Goal: Entertainment & Leisure: Consume media (video, audio)

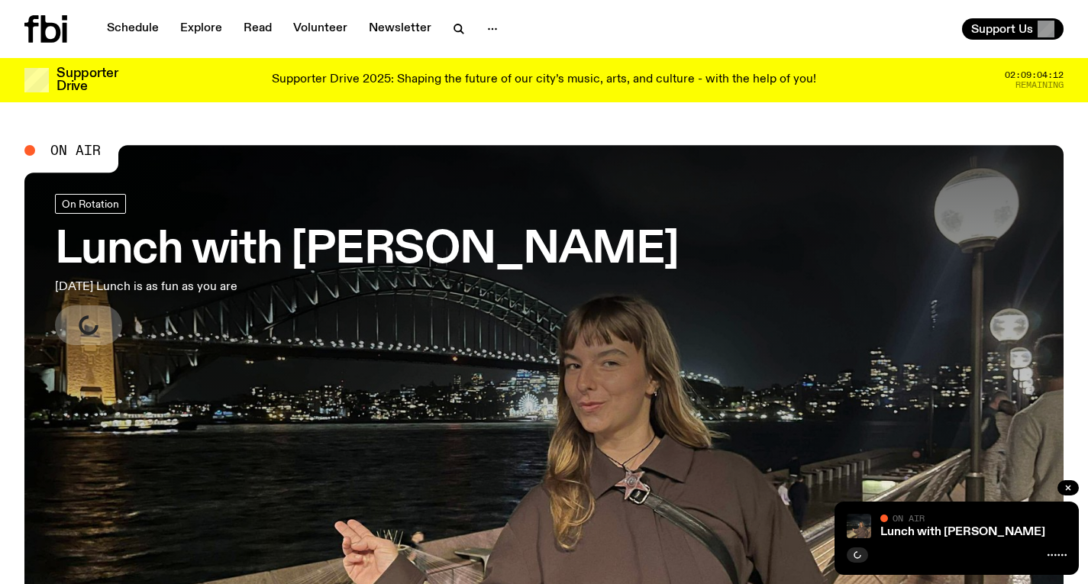
click at [289, 247] on h3 "Lunch with Izzy Page" at bounding box center [367, 250] width 624 height 43
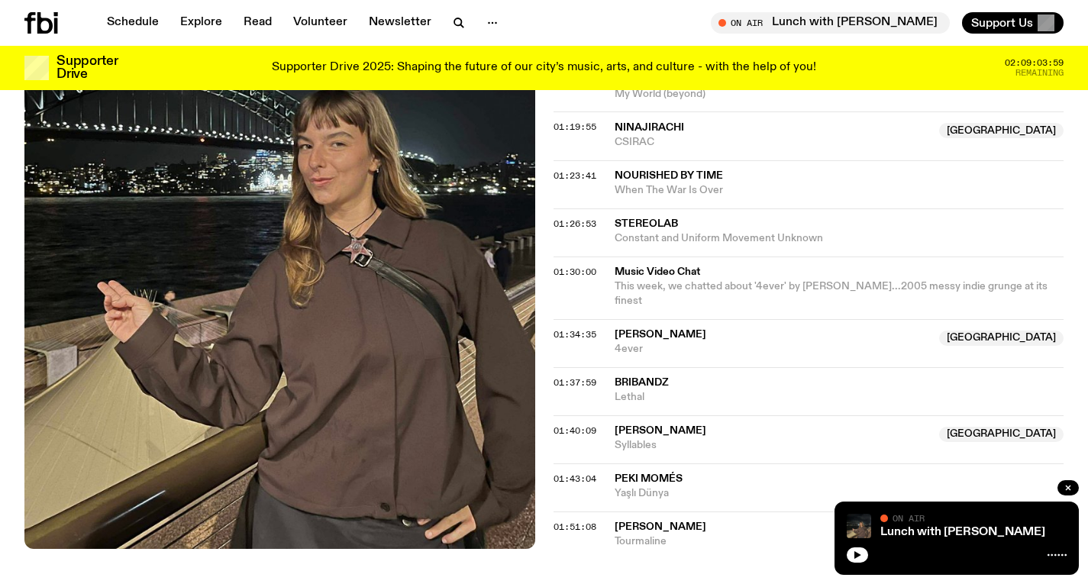
scroll to position [1426, 0]
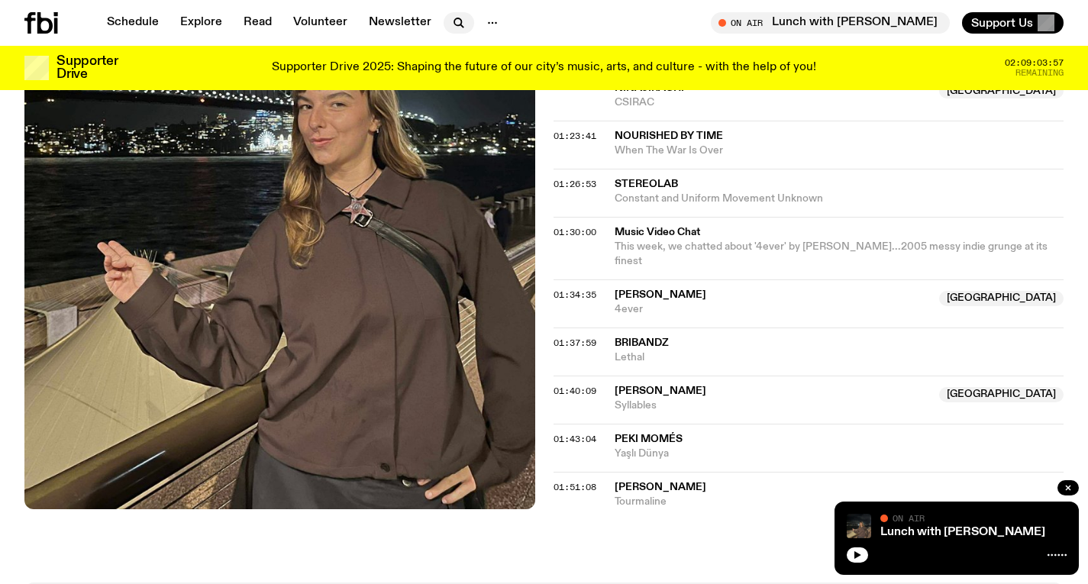
click at [463, 18] on icon "button" at bounding box center [459, 23] width 18 height 18
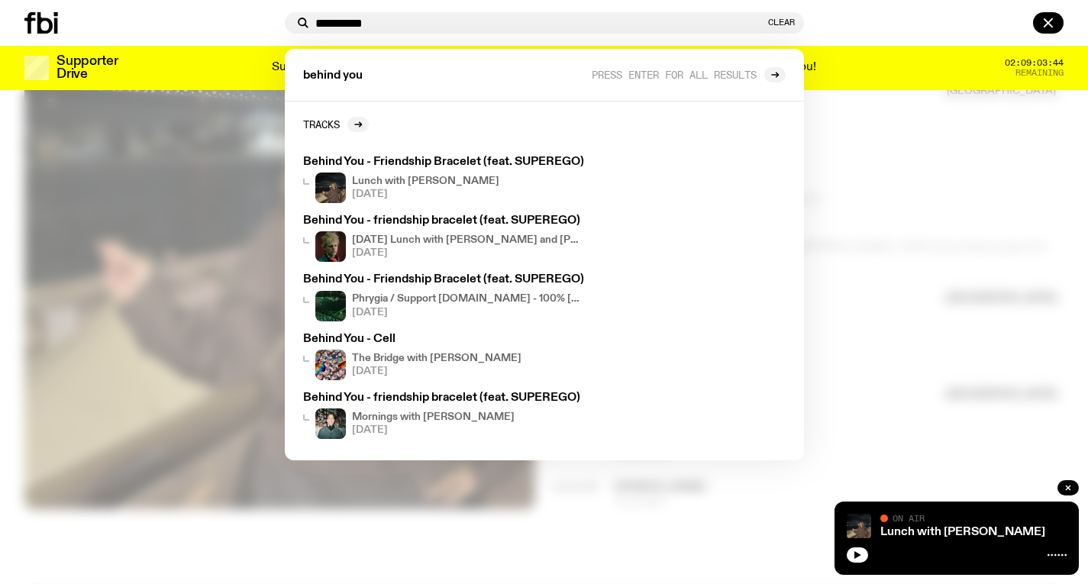
type input "**********"
click at [221, 201] on div at bounding box center [544, 292] width 1088 height 584
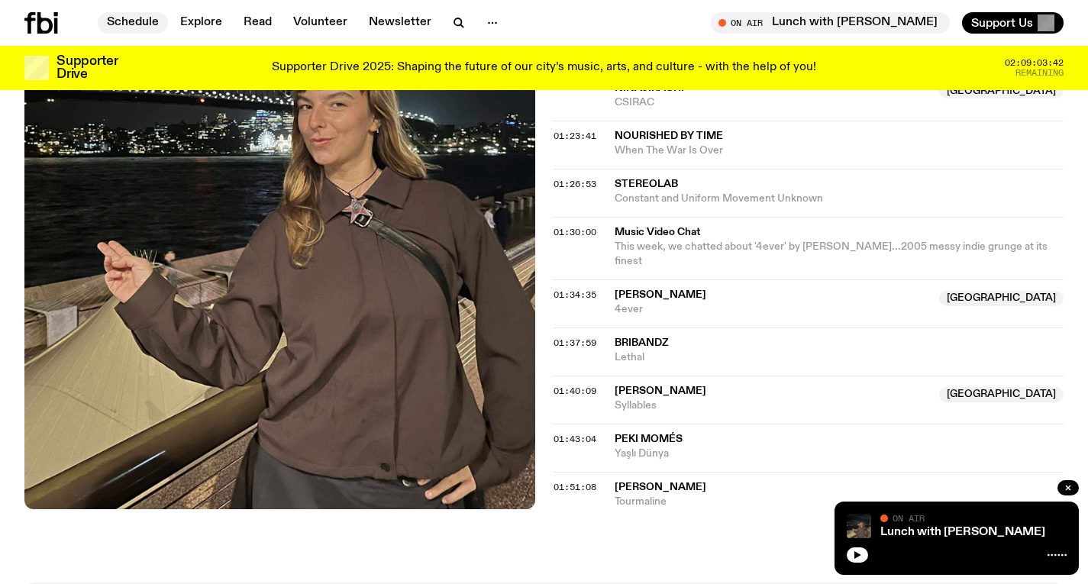
click at [131, 16] on link "Schedule" at bounding box center [133, 22] width 70 height 21
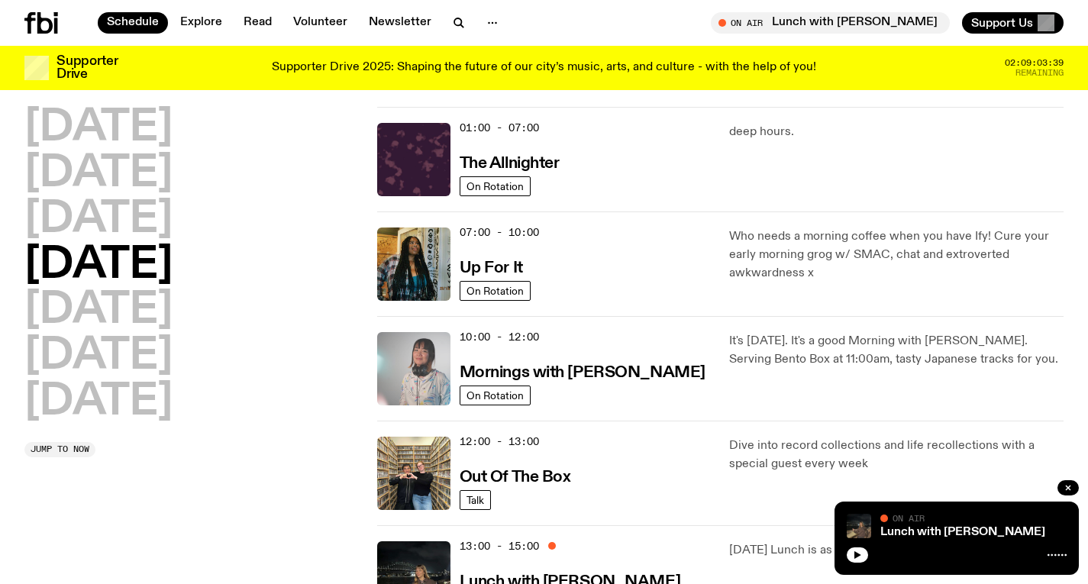
scroll to position [24, 0]
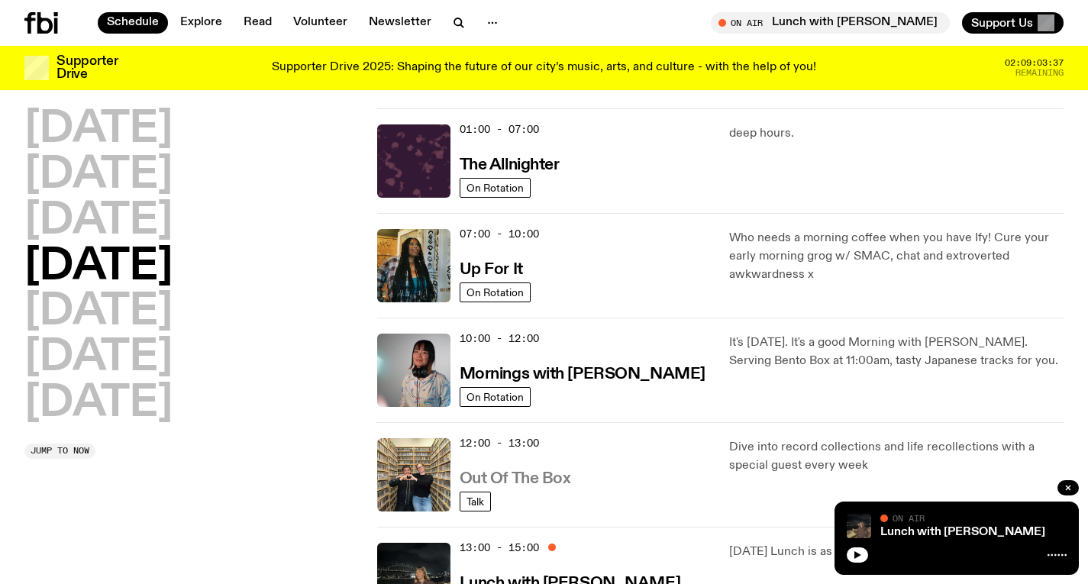
click at [504, 472] on h3 "Out Of The Box" at bounding box center [514, 479] width 111 height 16
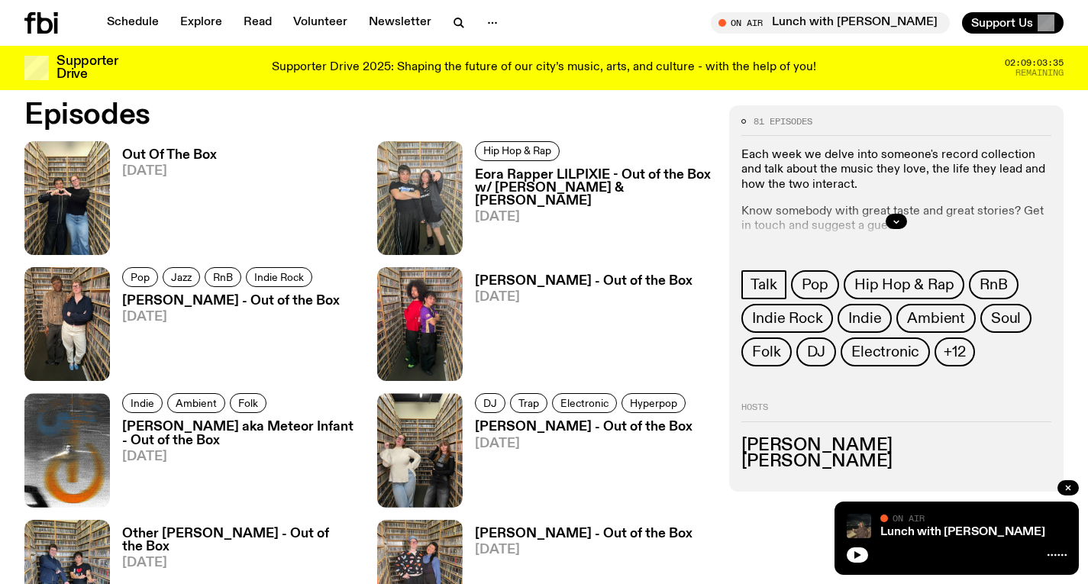
scroll to position [722, 0]
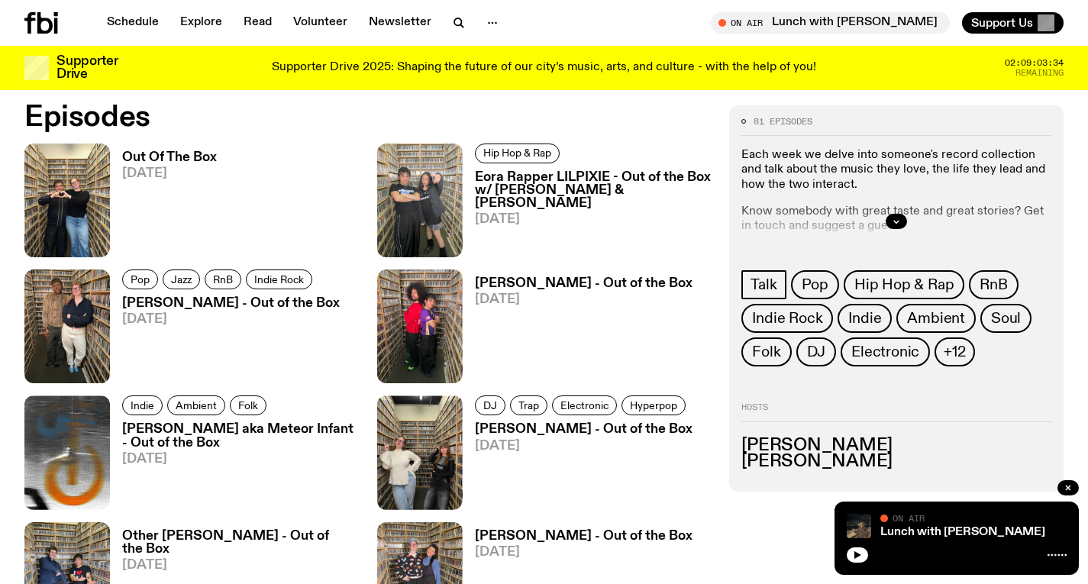
click at [198, 156] on h3 "Out Of The Box" at bounding box center [169, 157] width 95 height 13
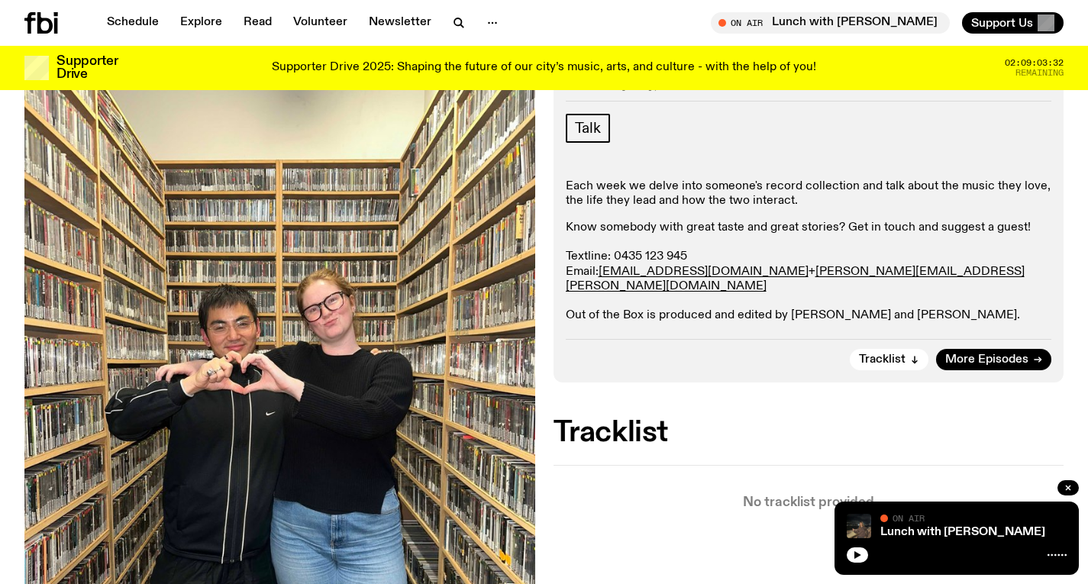
scroll to position [192, 0]
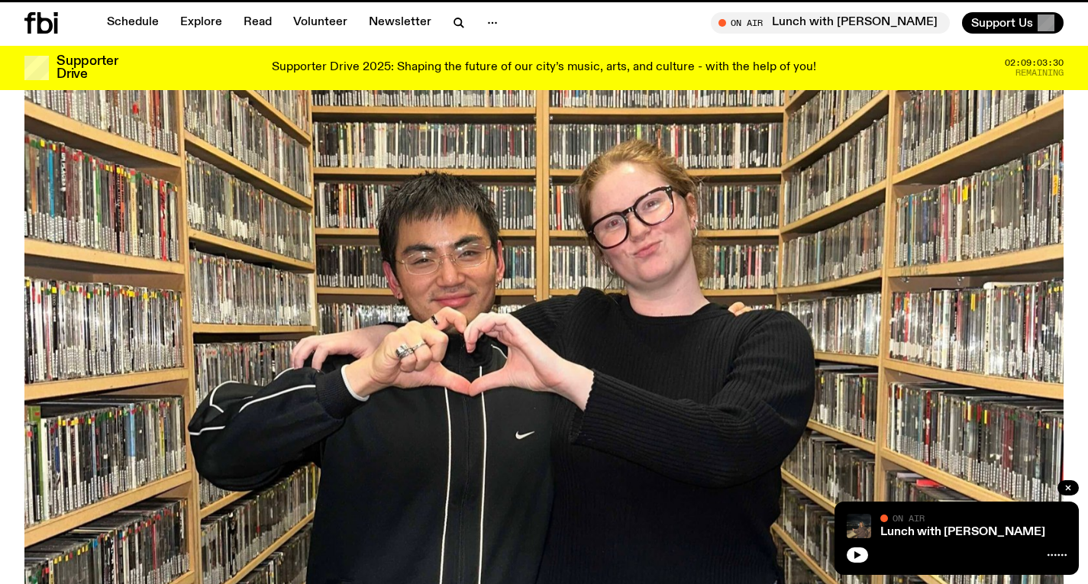
scroll to position [722, 0]
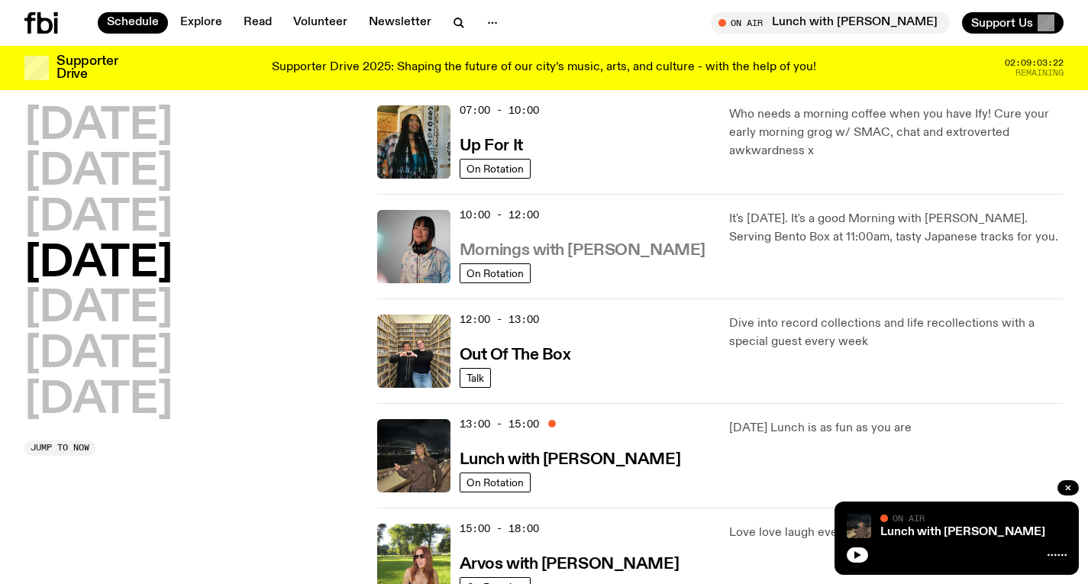
scroll to position [141, 0]
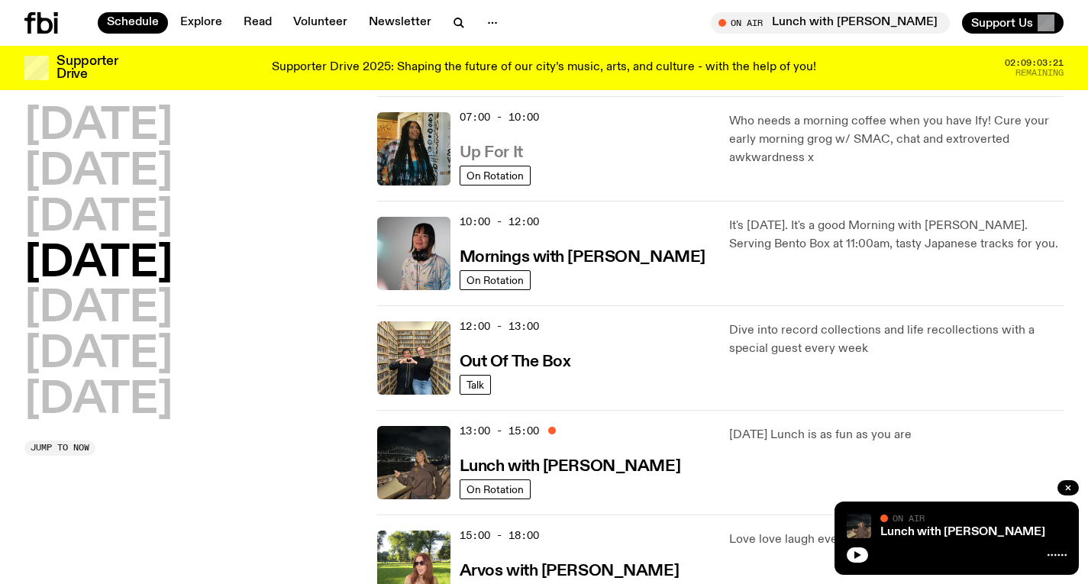
click at [483, 150] on h3 "Up For It" at bounding box center [490, 153] width 63 height 16
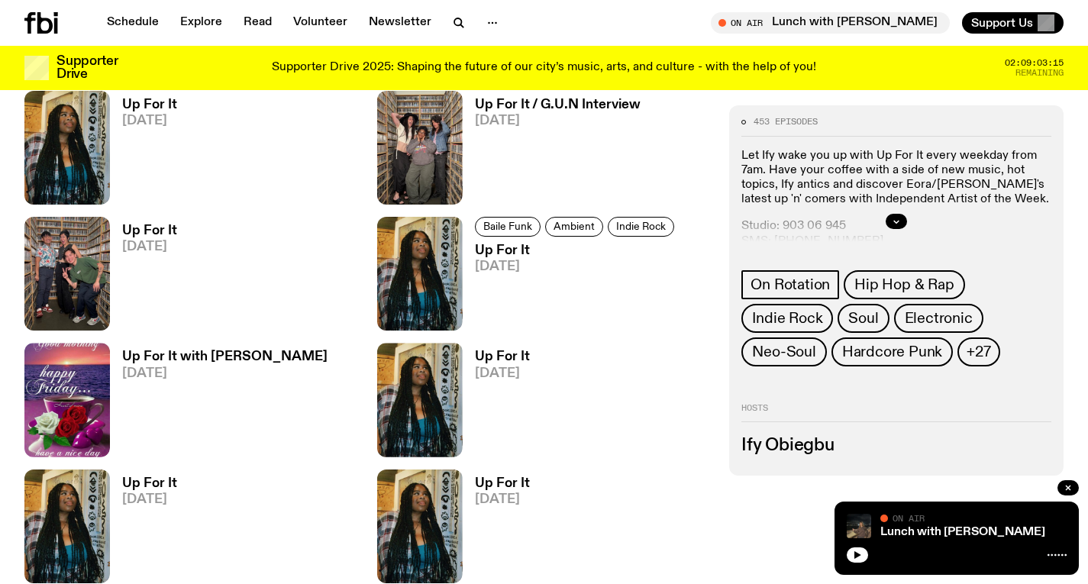
scroll to position [724, 0]
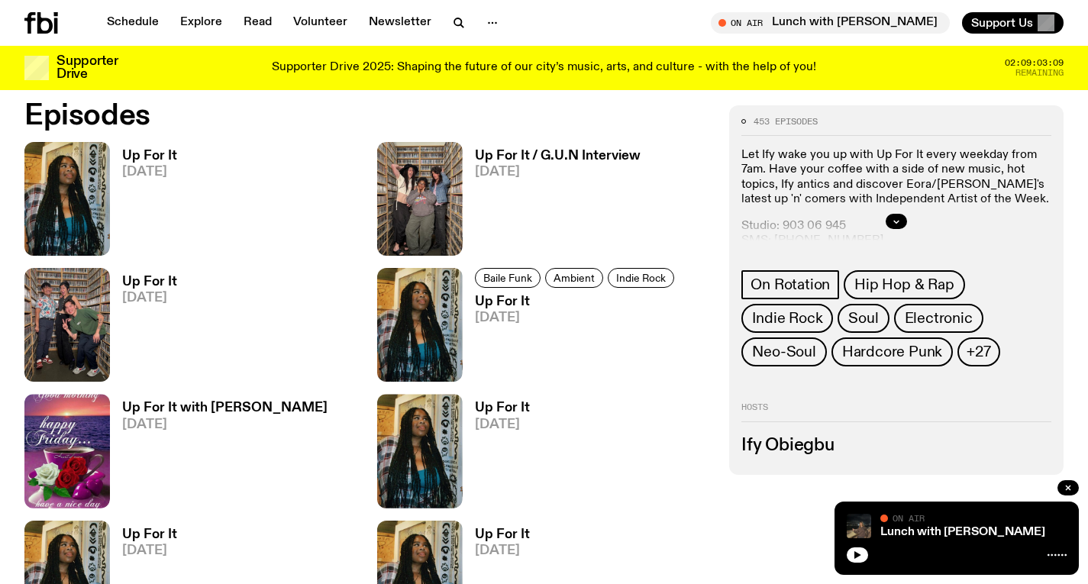
click at [511, 150] on h3 "Up For It / G.U.N Interview" at bounding box center [558, 156] width 166 height 13
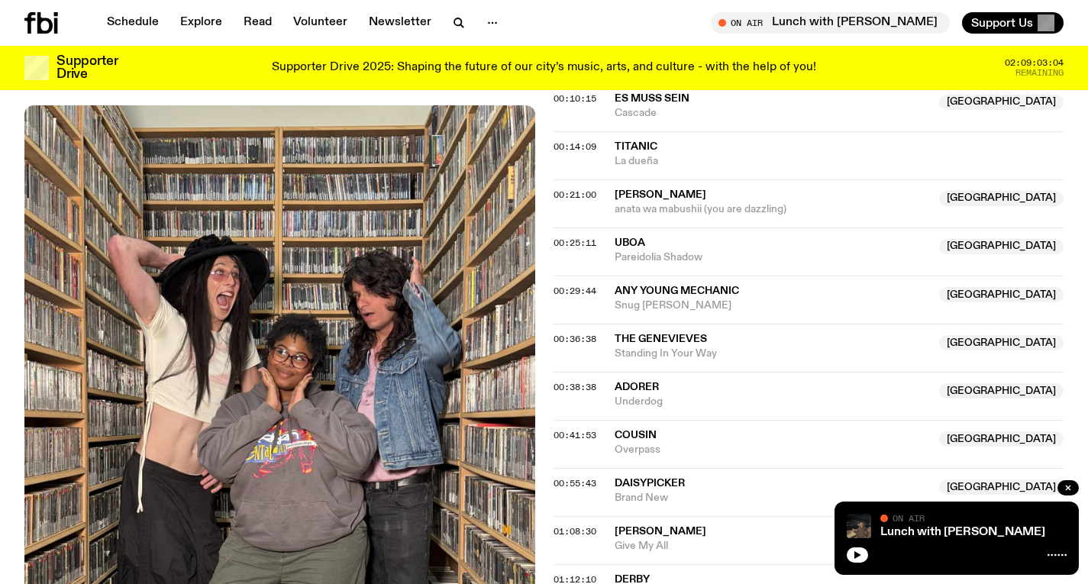
scroll to position [684, 0]
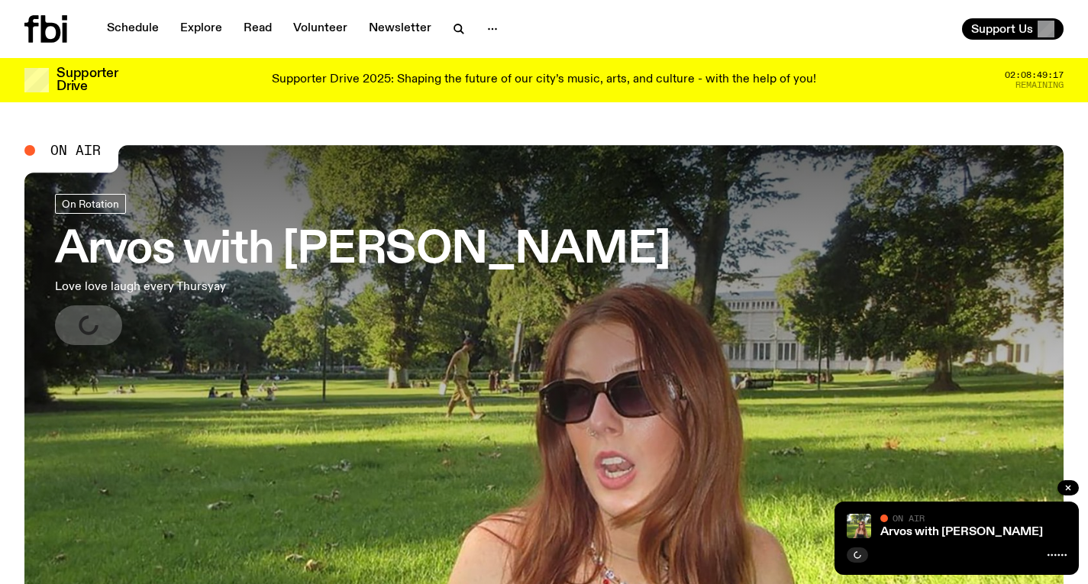
click at [415, 229] on h3 "Arvos with [PERSON_NAME]" at bounding box center [362, 250] width 615 height 43
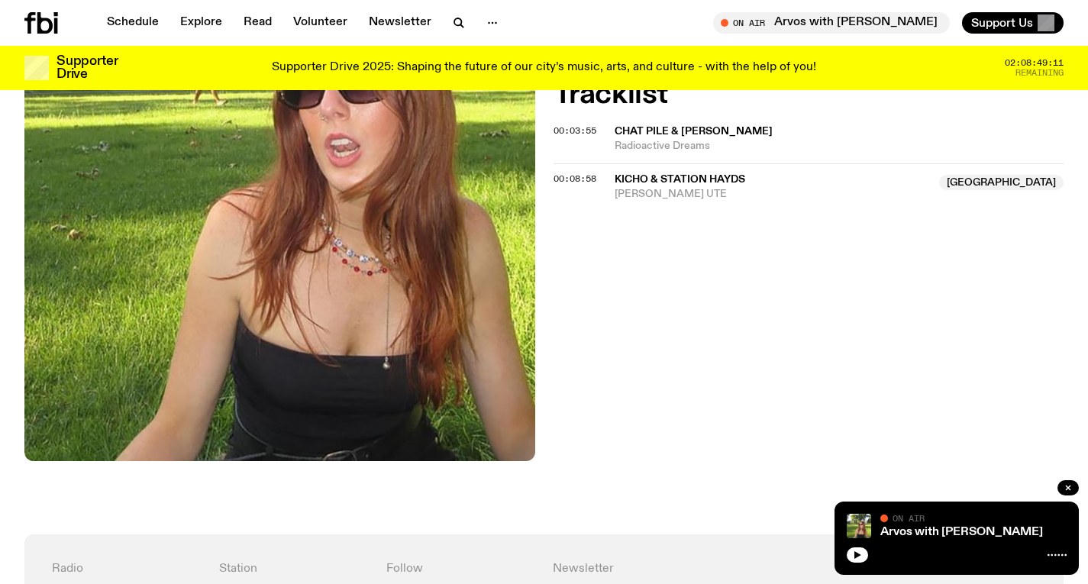
scroll to position [513, 0]
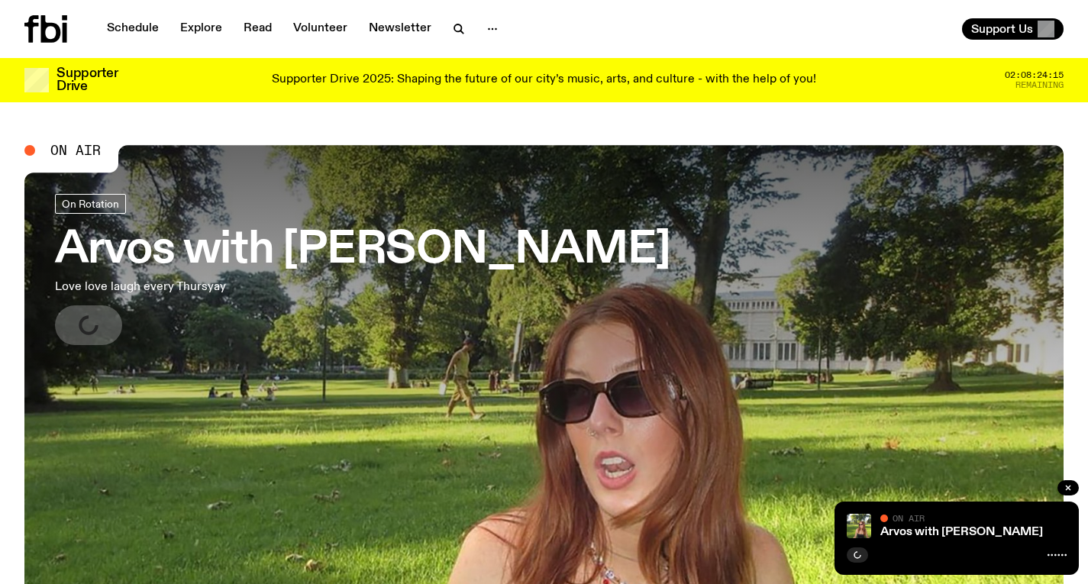
click at [484, 252] on h3 "Arvos with [PERSON_NAME]" at bounding box center [362, 250] width 615 height 43
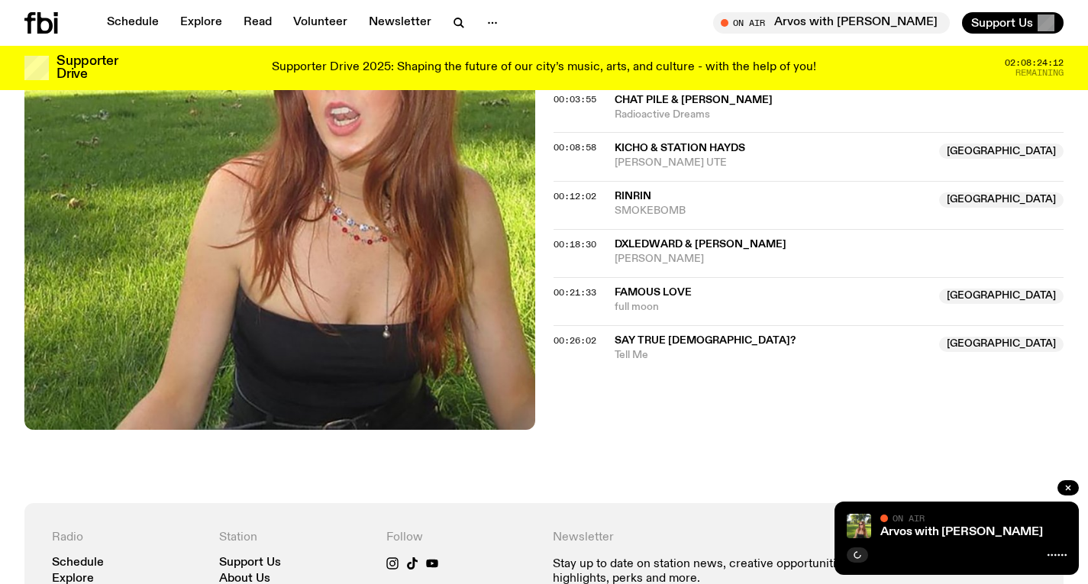
scroll to position [505, 0]
